Goal: Task Accomplishment & Management: Manage account settings

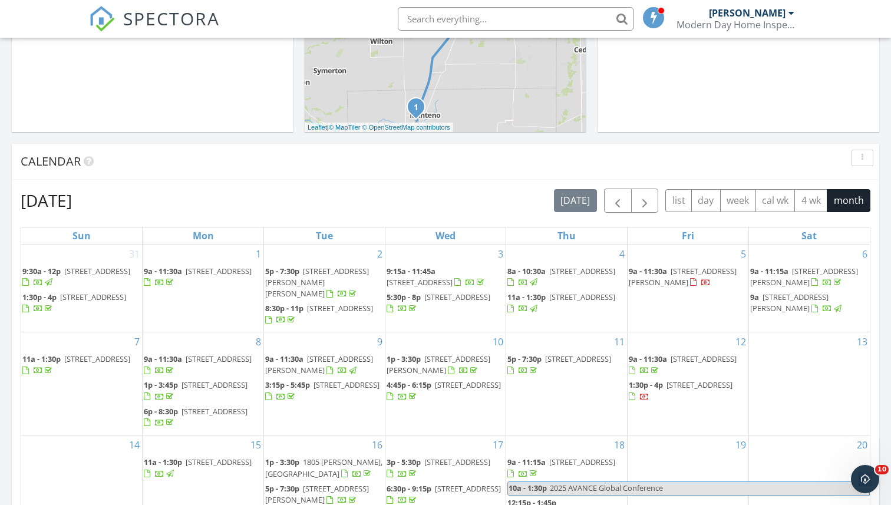
scroll to position [365, 0]
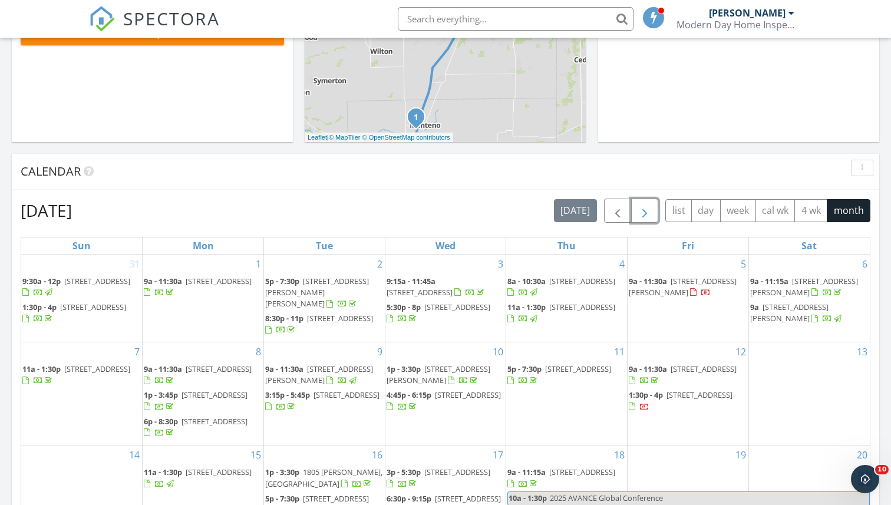
click at [638, 204] on span "button" at bounding box center [645, 211] width 14 height 14
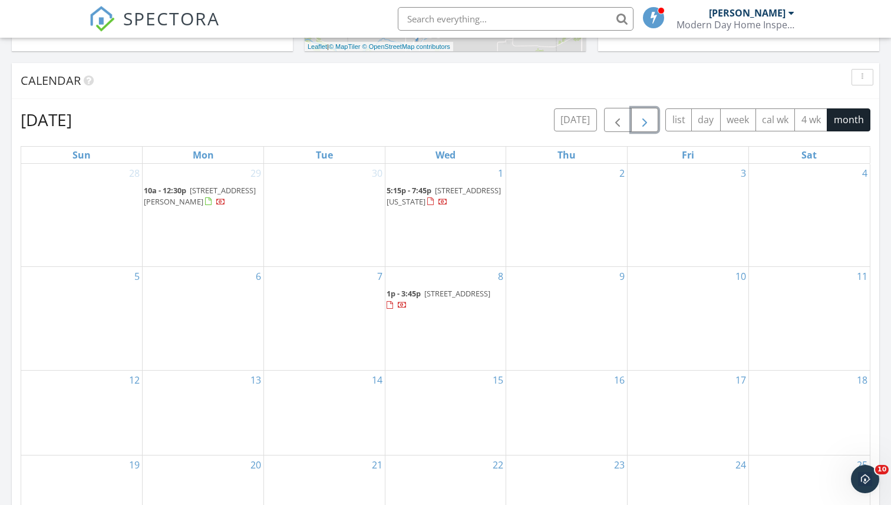
scroll to position [457, 0]
click at [442, 290] on span "5415 Latrobe Ave, Chicago 60638" at bounding box center [457, 291] width 66 height 11
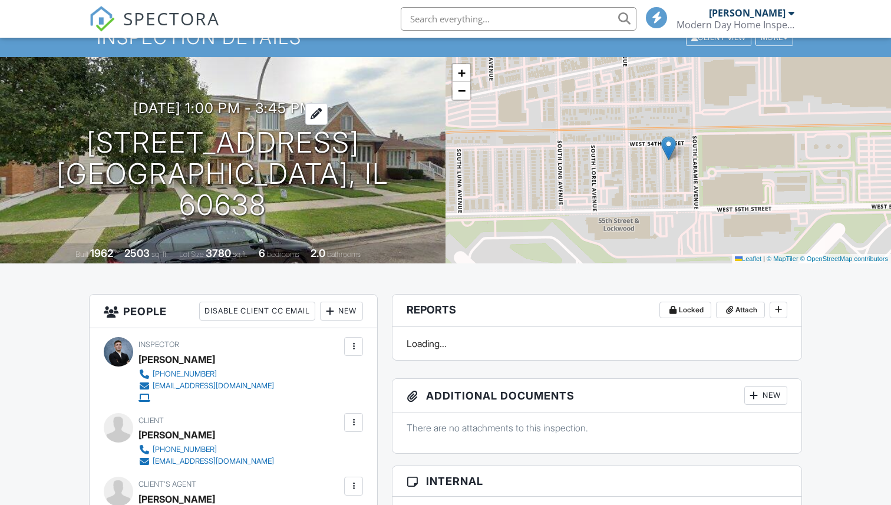
click at [280, 115] on h3 "10/08/2025 1:00 pm - 3:45 pm" at bounding box center [223, 108] width 180 height 16
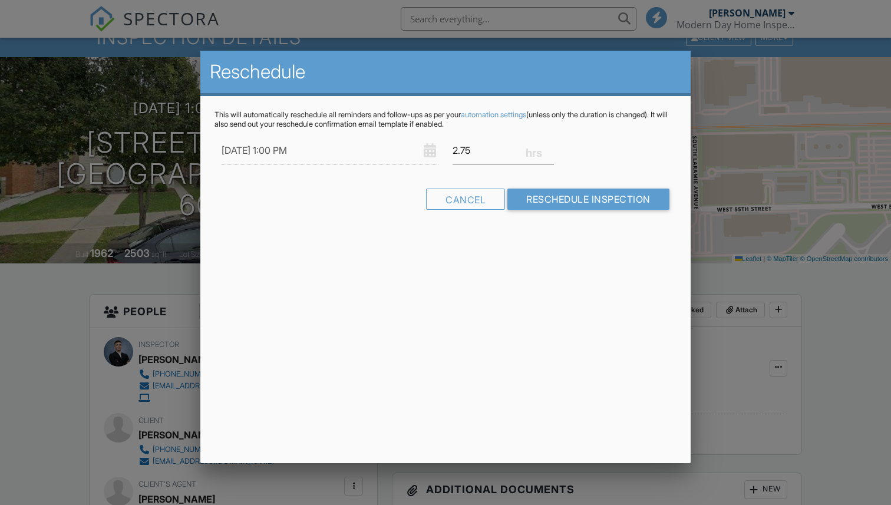
click at [280, 124] on p "This will automatically reschedule all reminders and follow-ups as per your aut…" at bounding box center [445, 119] width 462 height 19
click at [298, 148] on input "10/08/2025 1:00 PM" at bounding box center [330, 150] width 217 height 29
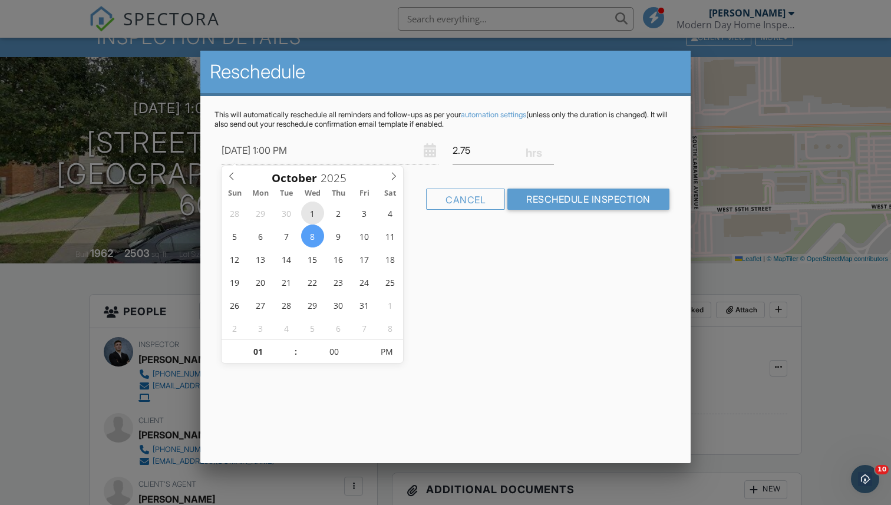
type input "10/01/2025 1:00 PM"
click at [531, 197] on input "Reschedule Inspection" at bounding box center [588, 199] width 162 height 21
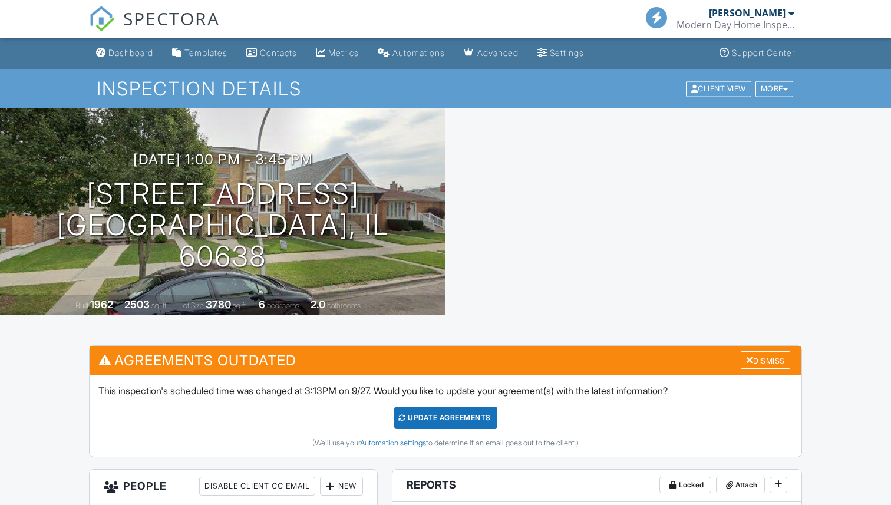
click at [446, 417] on div "Update Agreements" at bounding box center [445, 418] width 103 height 22
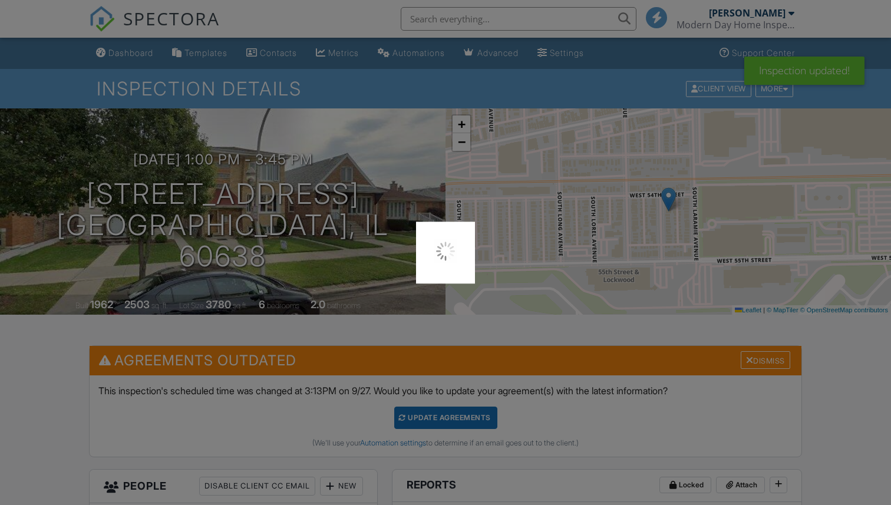
click at [128, 54] on div at bounding box center [445, 252] width 891 height 505
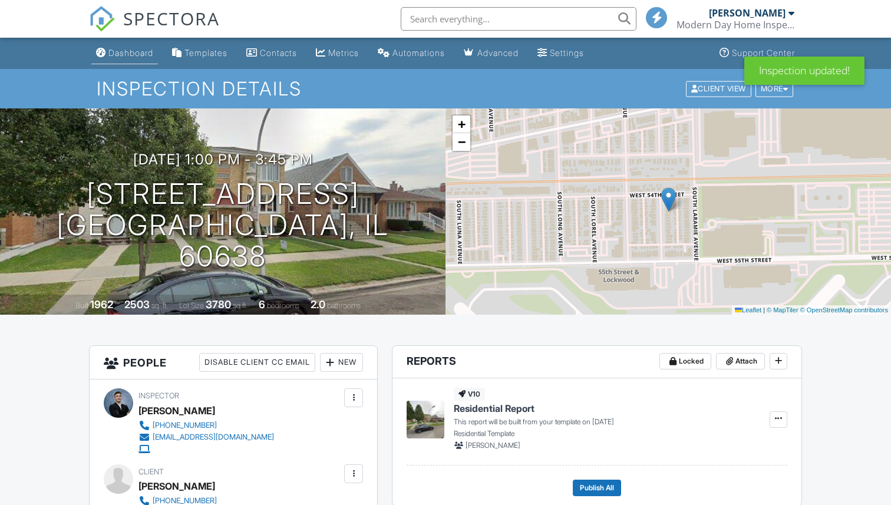
click at [146, 49] on div "Dashboard" at bounding box center [130, 53] width 45 height 10
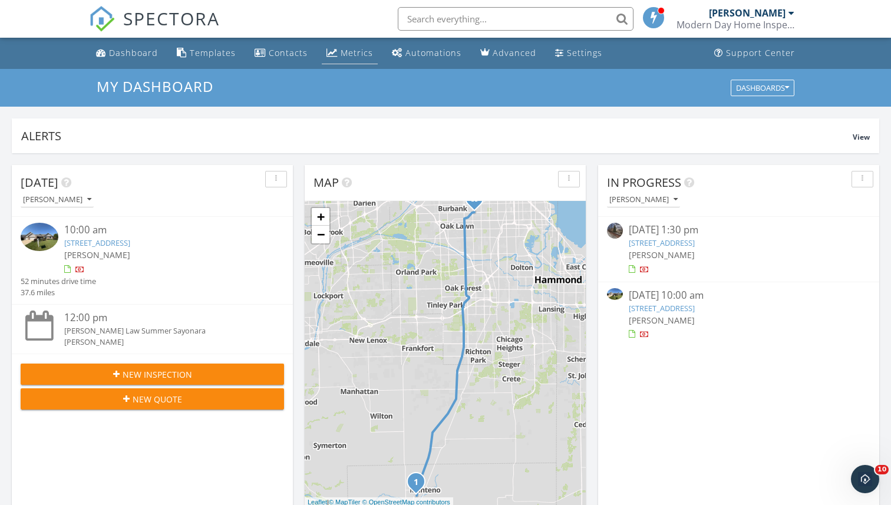
click at [341, 53] on div "Metrics" at bounding box center [357, 52] width 32 height 11
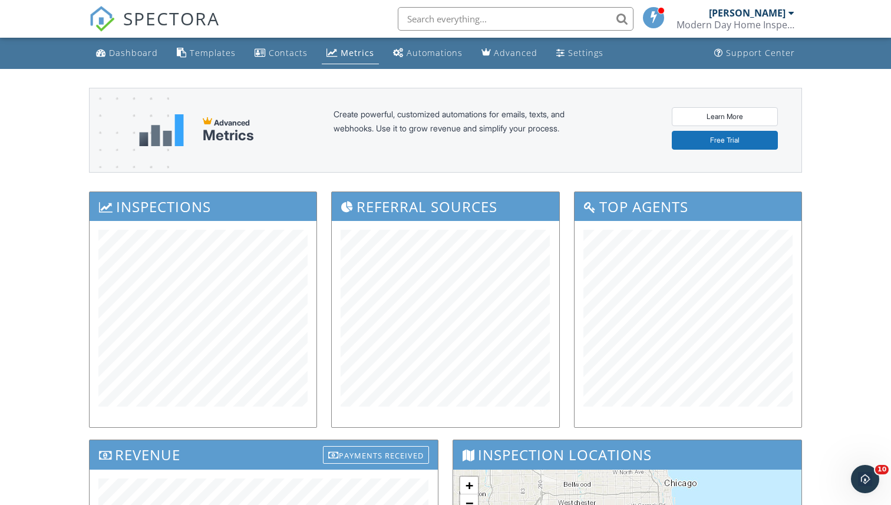
click at [144, 25] on span "SPECTORA" at bounding box center [171, 18] width 97 height 25
